Goal: Navigation & Orientation: Find specific page/section

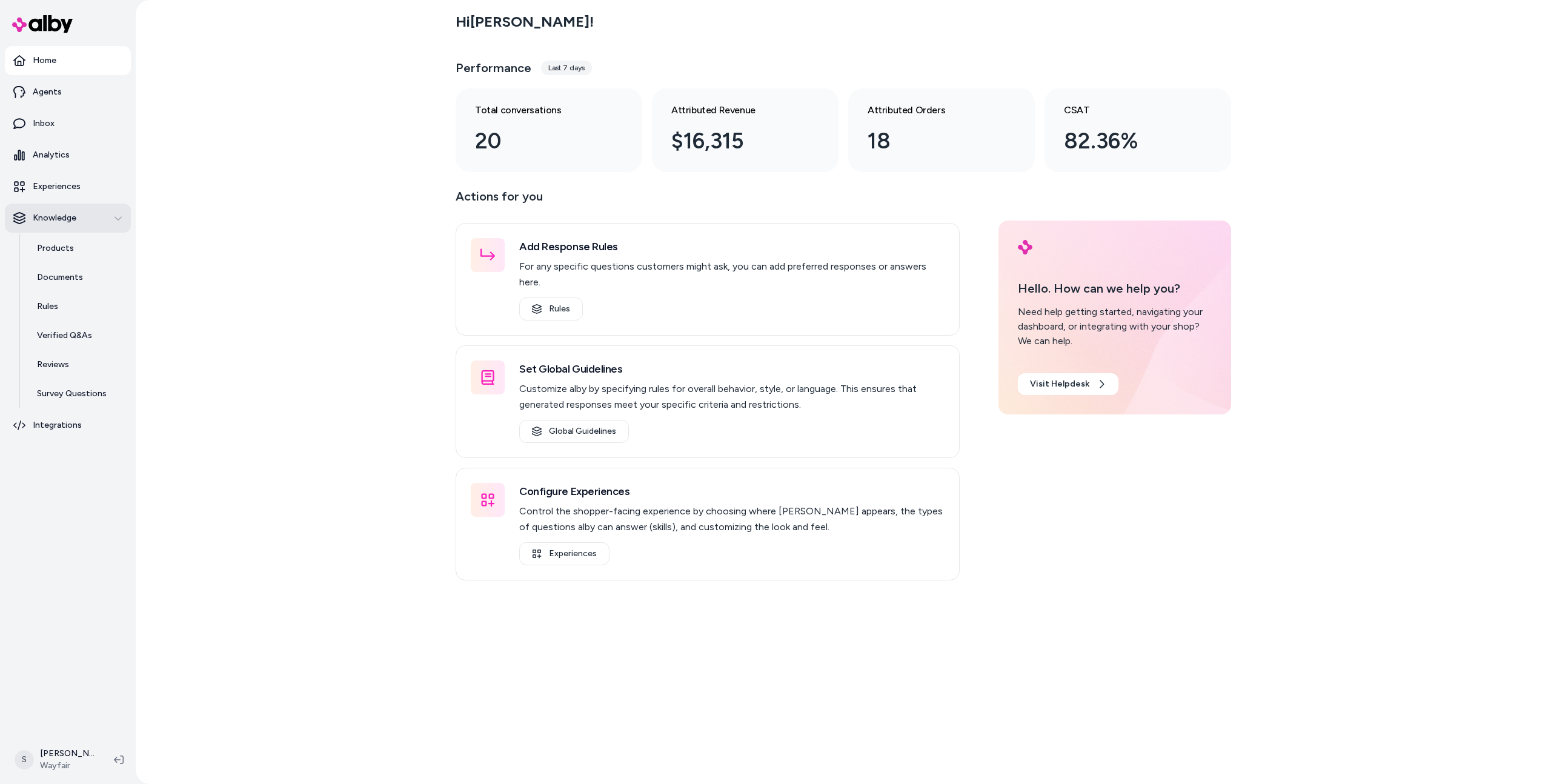
click at [40, 204] on button "Knowledge" at bounding box center [68, 218] width 126 height 29
click at [40, 199] on link "Experiences" at bounding box center [68, 187] width 126 height 29
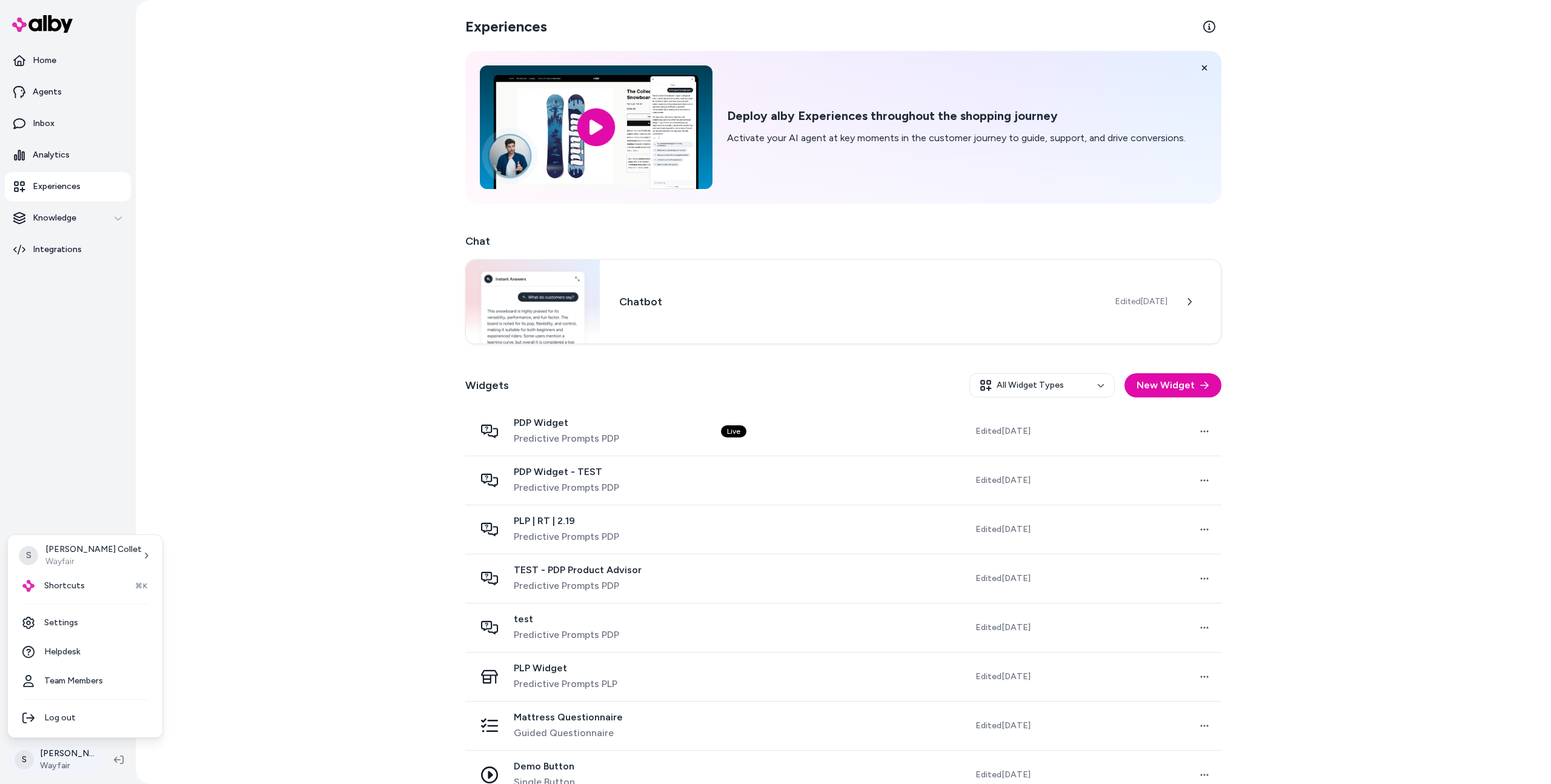
click at [61, 759] on html "Home Agents Inbox Analytics Experiences Knowledge Integrations S Sophia Collet …" at bounding box center [776, 392] width 1551 height 784
click at [78, 617] on link "Settings" at bounding box center [84, 622] width 145 height 29
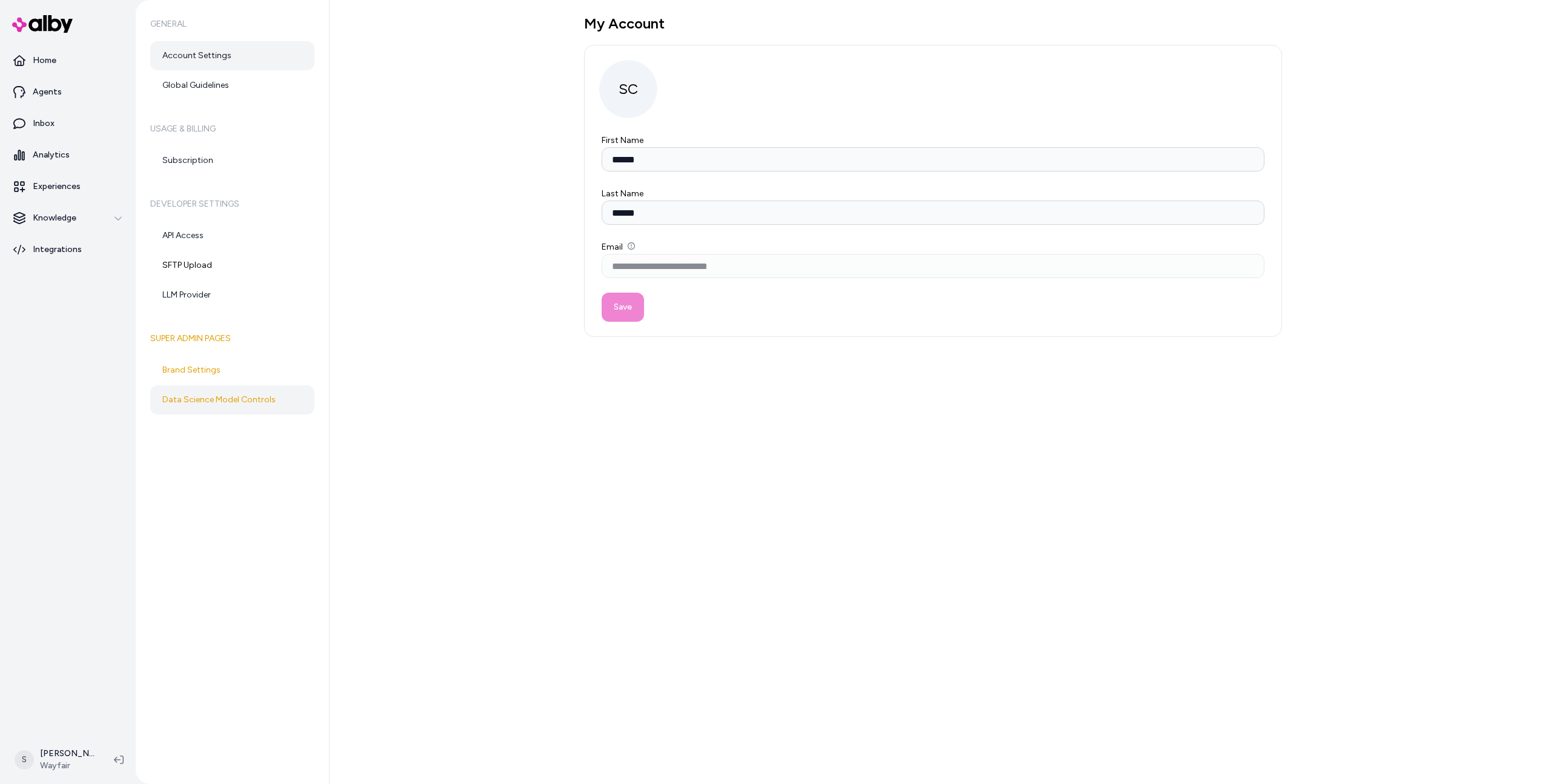
click at [213, 395] on link "Data Science Model Controls" at bounding box center [233, 399] width 165 height 29
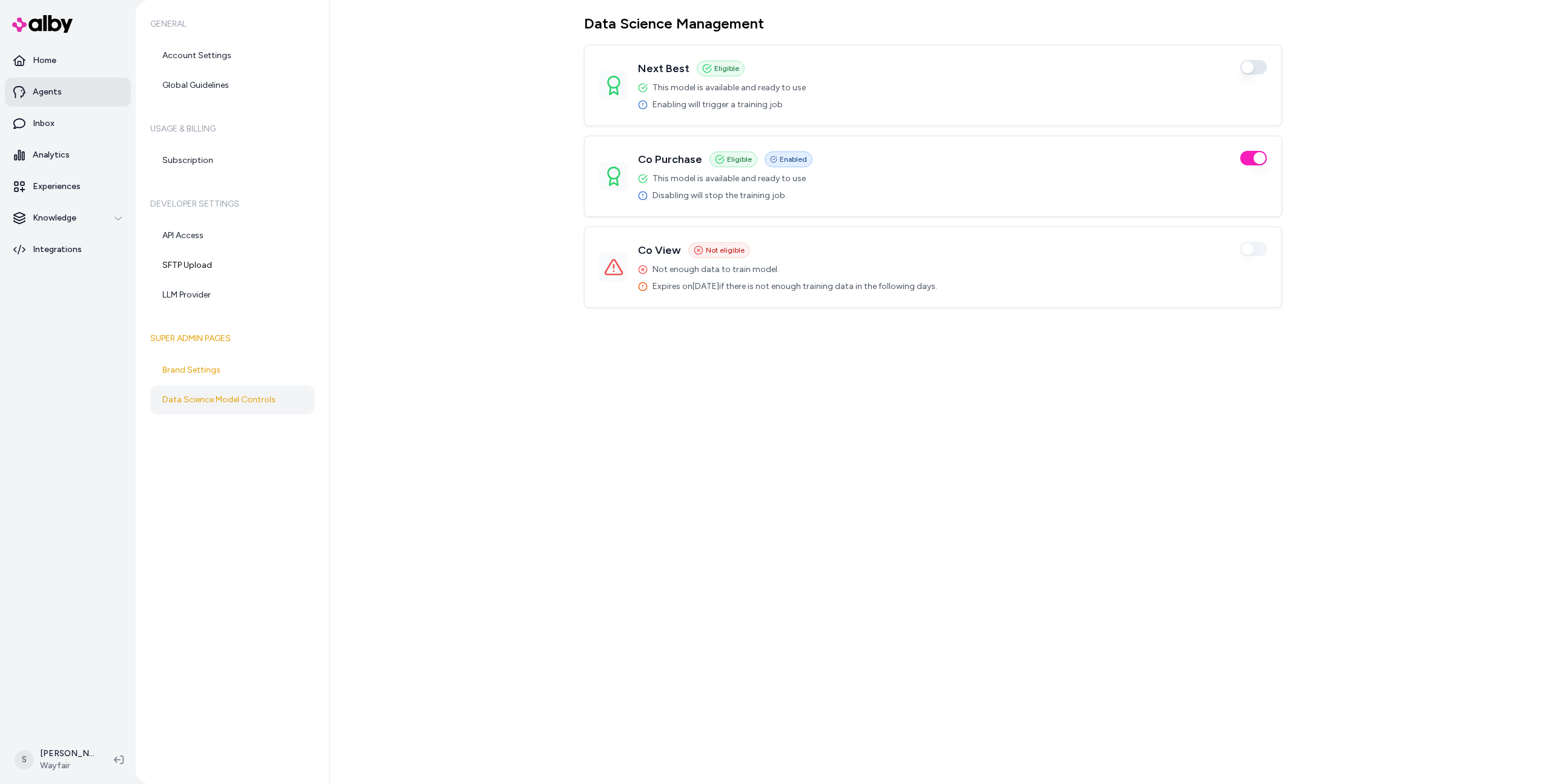
click at [81, 97] on link "Agents" at bounding box center [68, 92] width 126 height 29
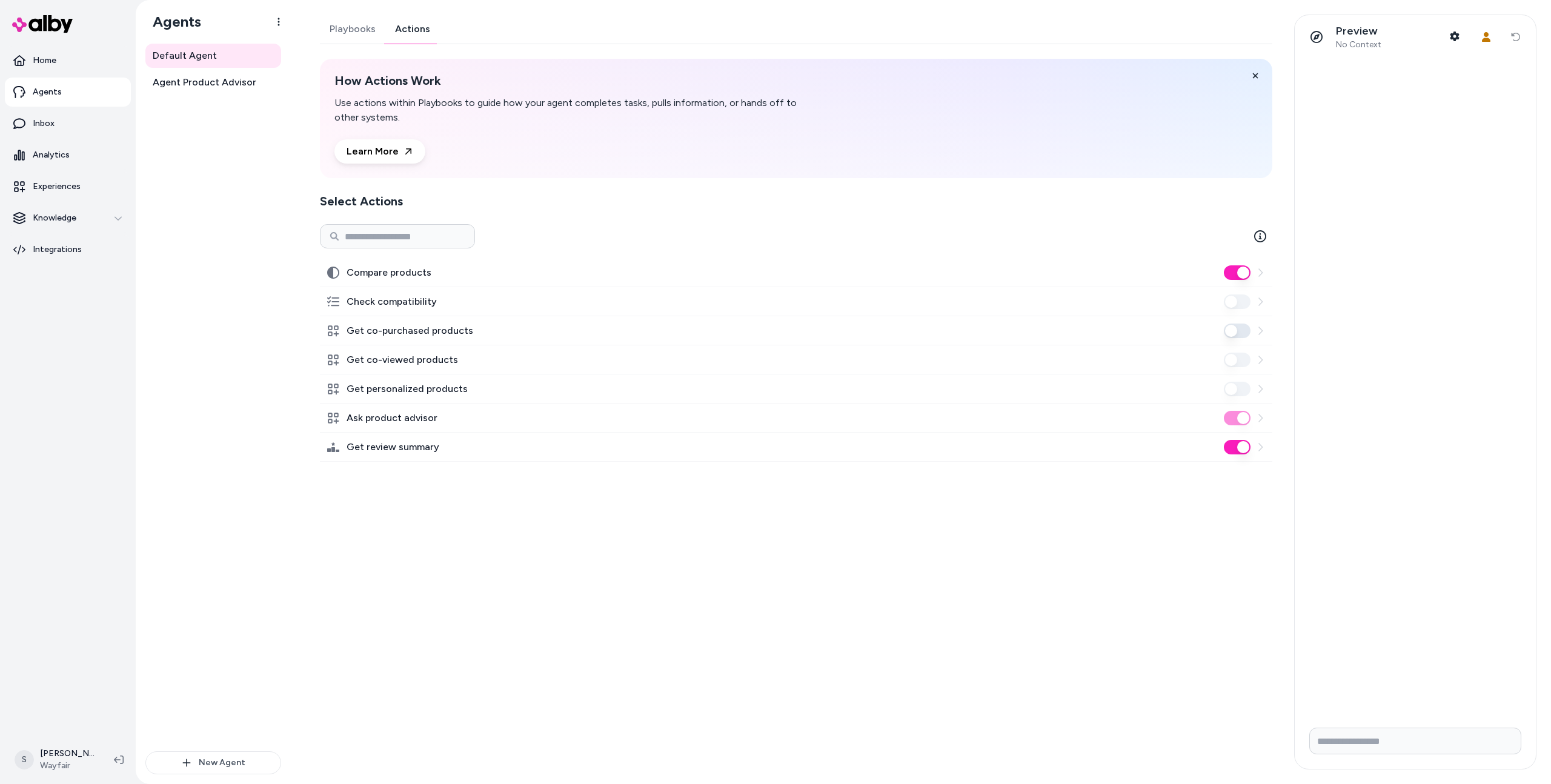
click at [422, 39] on link "Actions" at bounding box center [412, 29] width 55 height 29
